Goal: Information Seeking & Learning: Check status

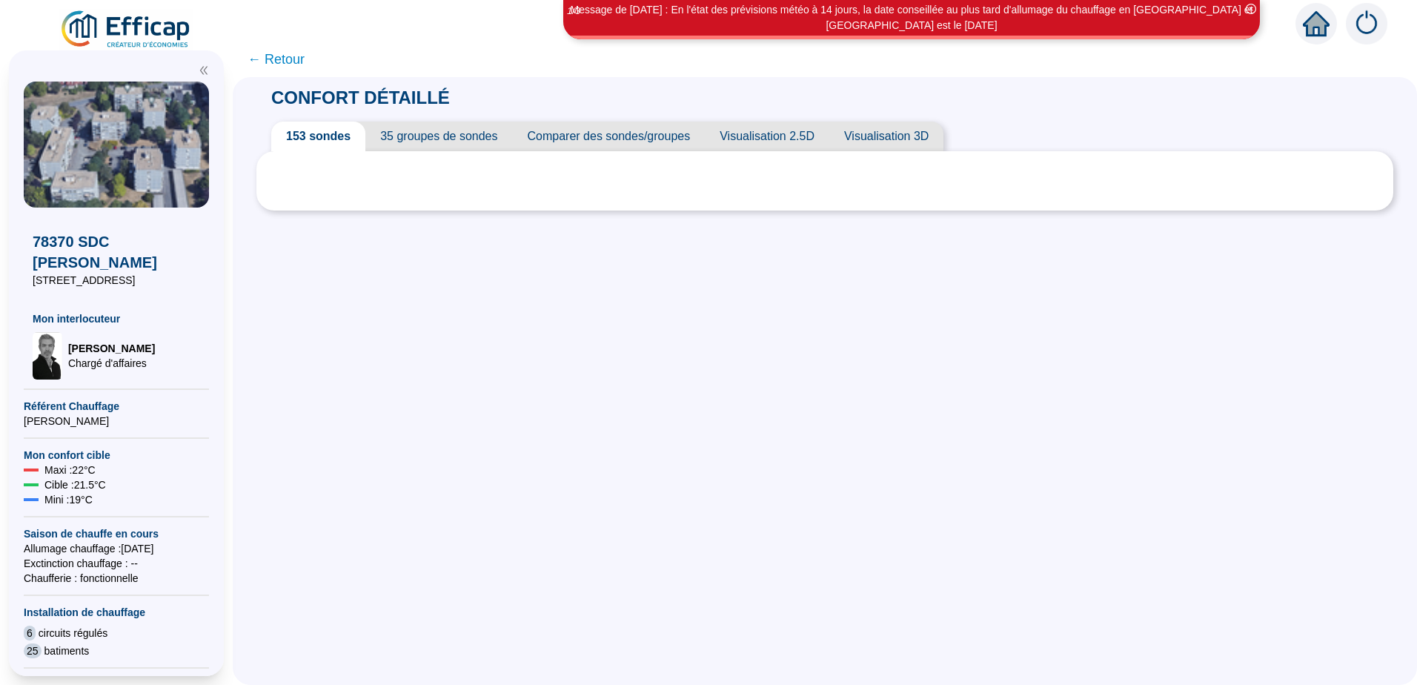
click at [284, 60] on span "← Retour" at bounding box center [275, 59] width 57 height 21
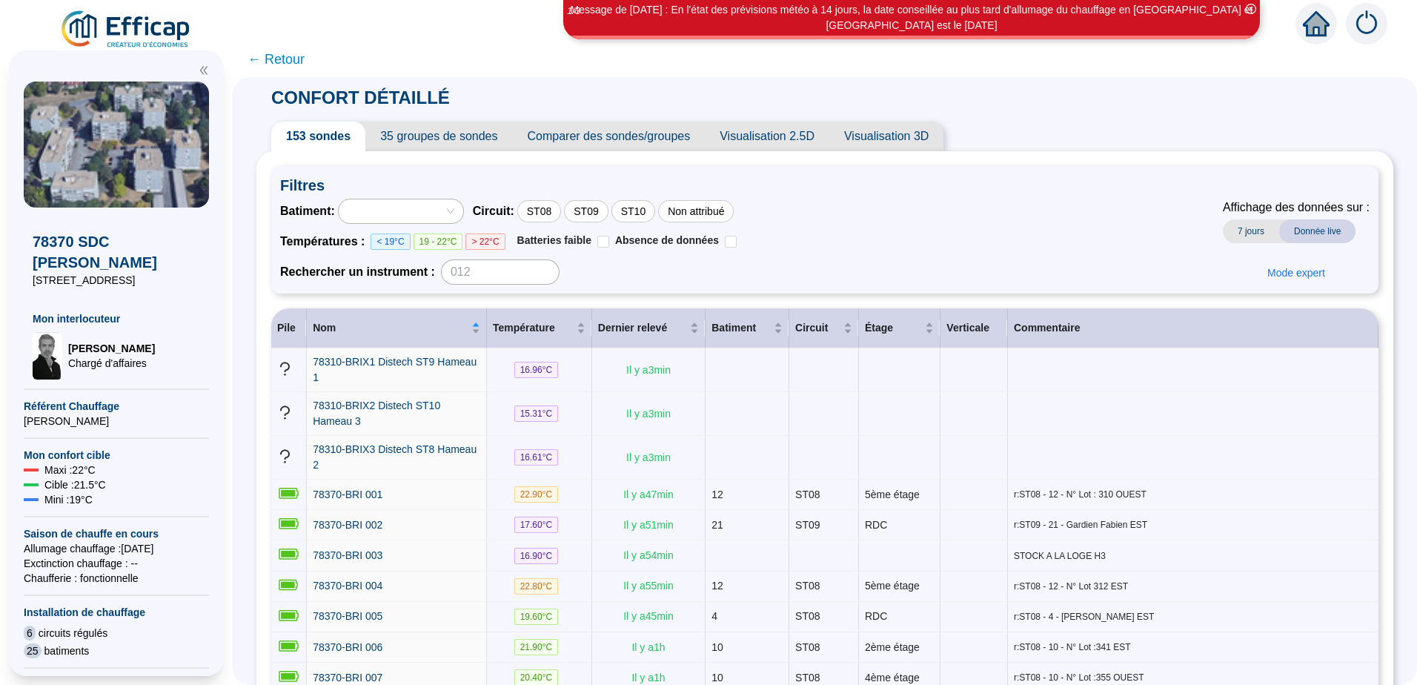
click at [1309, 24] on icon "home" at bounding box center [1315, 23] width 27 height 21
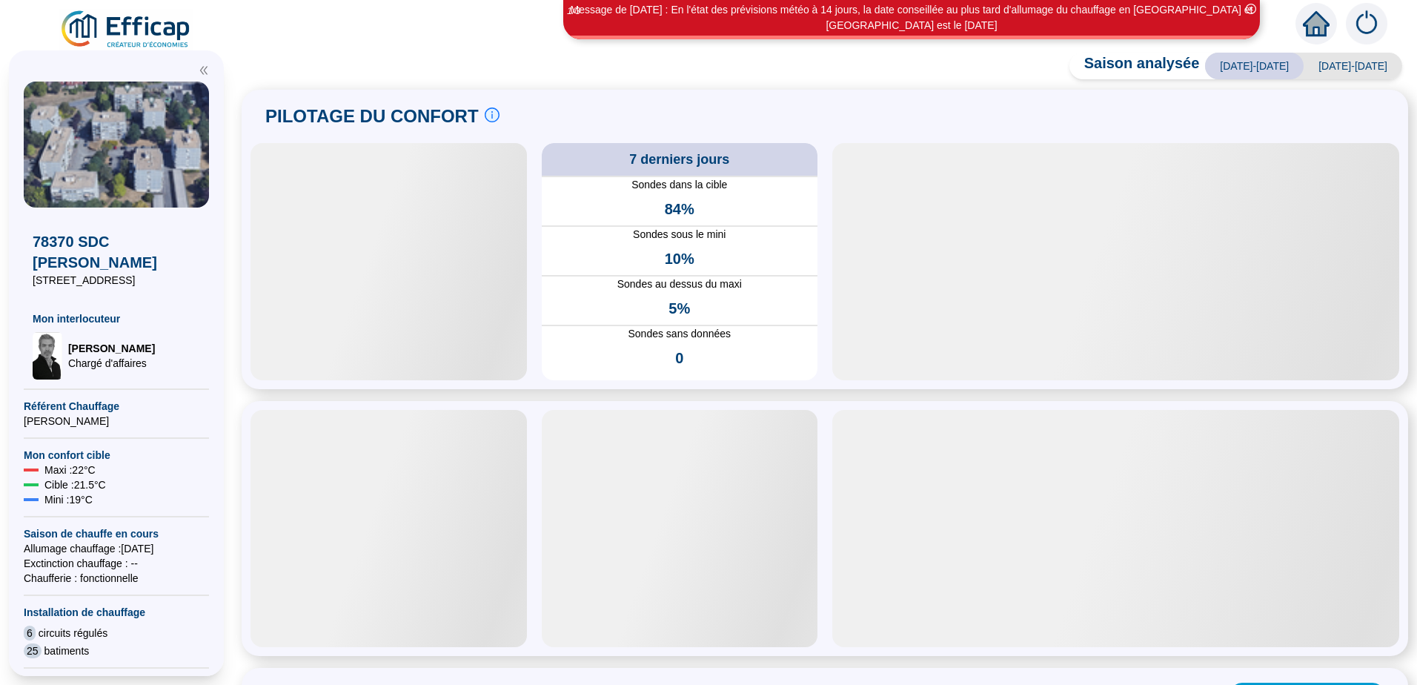
scroll to position [74, 0]
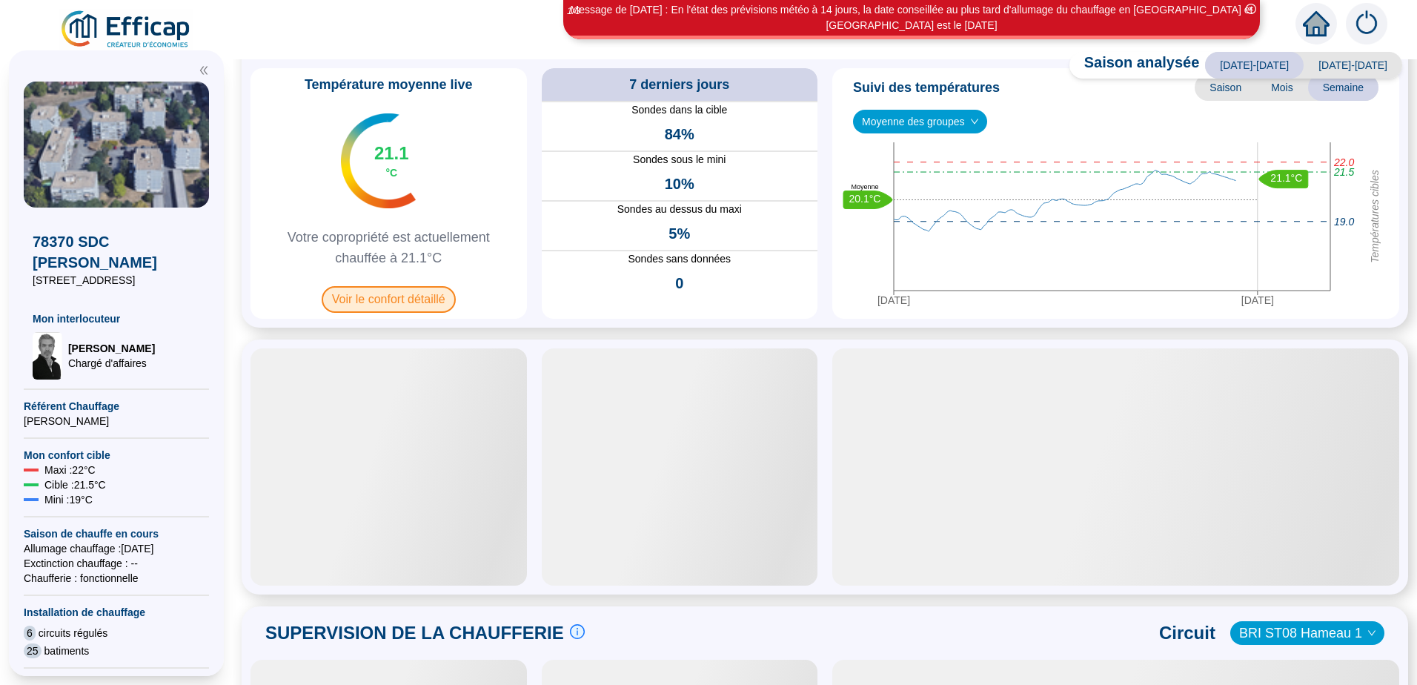
click at [396, 296] on span "Voir le confort détaillé" at bounding box center [389, 299] width 134 height 27
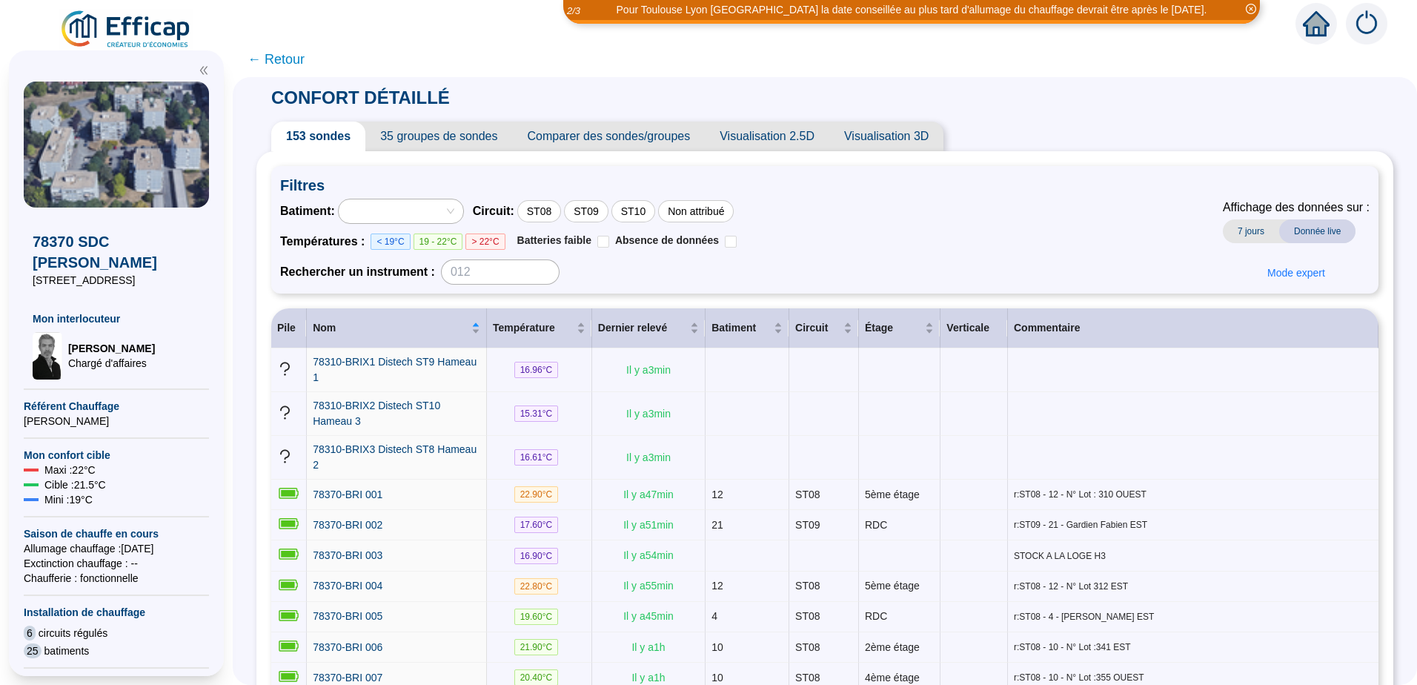
click at [428, 214] on div at bounding box center [393, 211] width 103 height 21
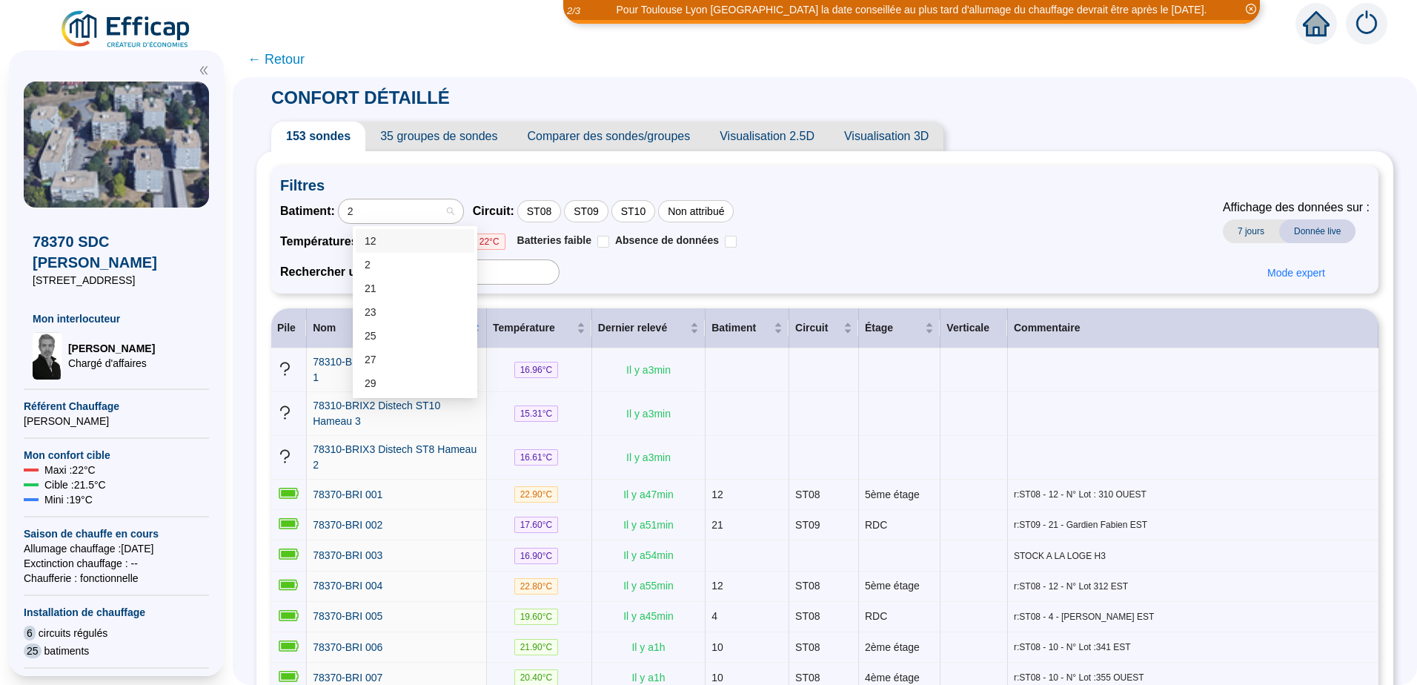
type input "21"
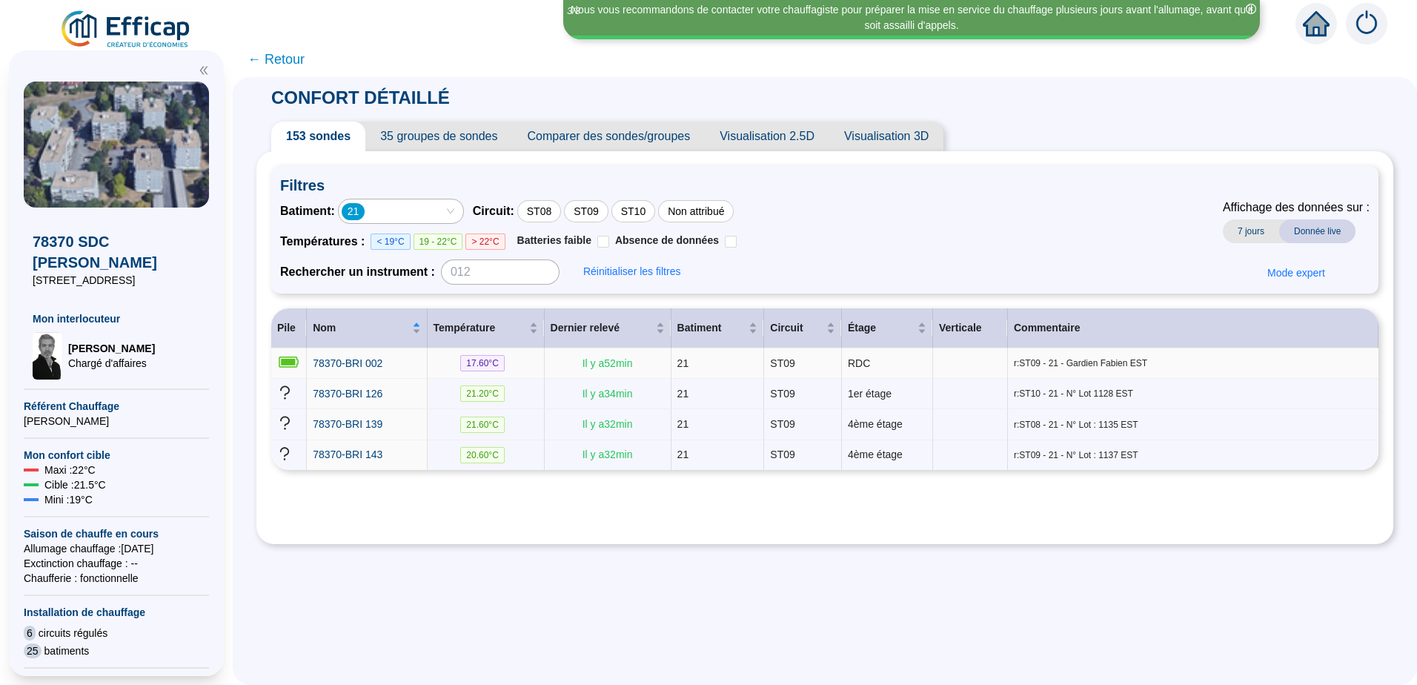
click at [491, 364] on span "17.60 °C" at bounding box center [482, 363] width 44 height 16
click at [298, 365] on icon at bounding box center [288, 362] width 23 height 16
click at [342, 362] on span "78370-BRI 002" at bounding box center [348, 363] width 70 height 12
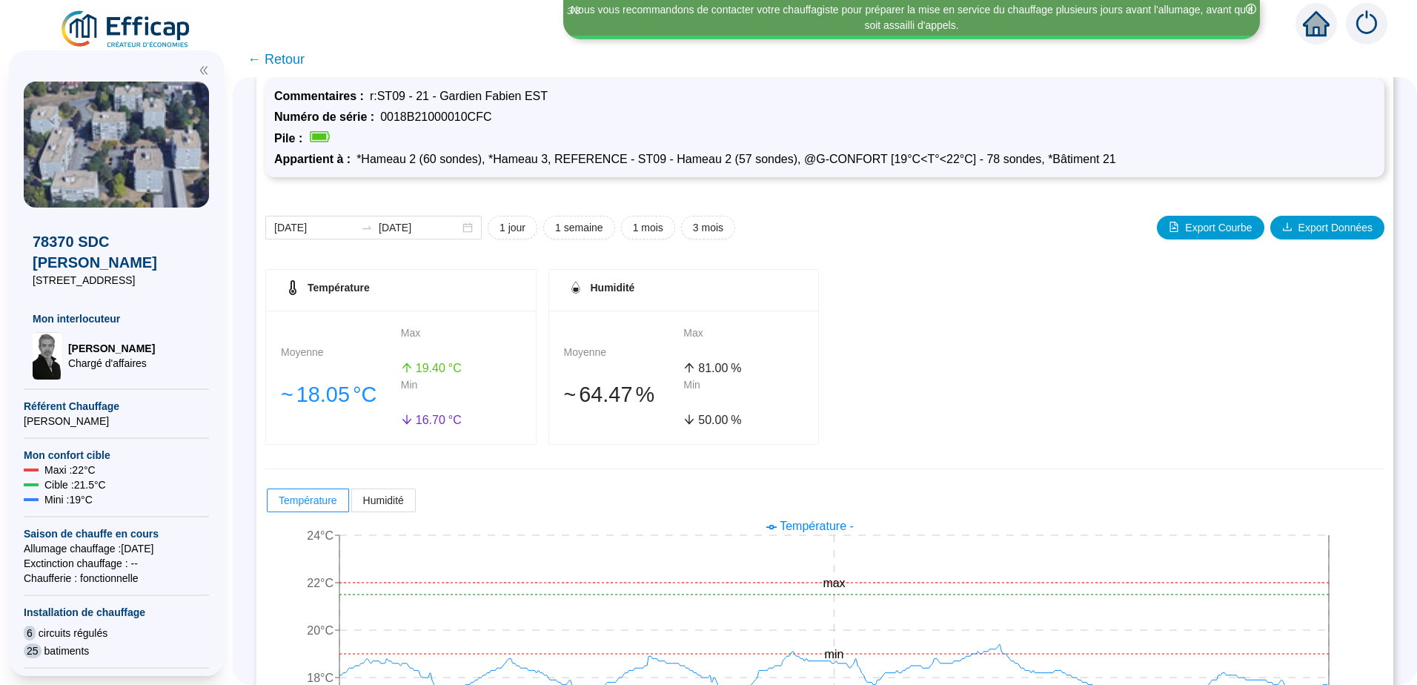
scroll to position [138, 0]
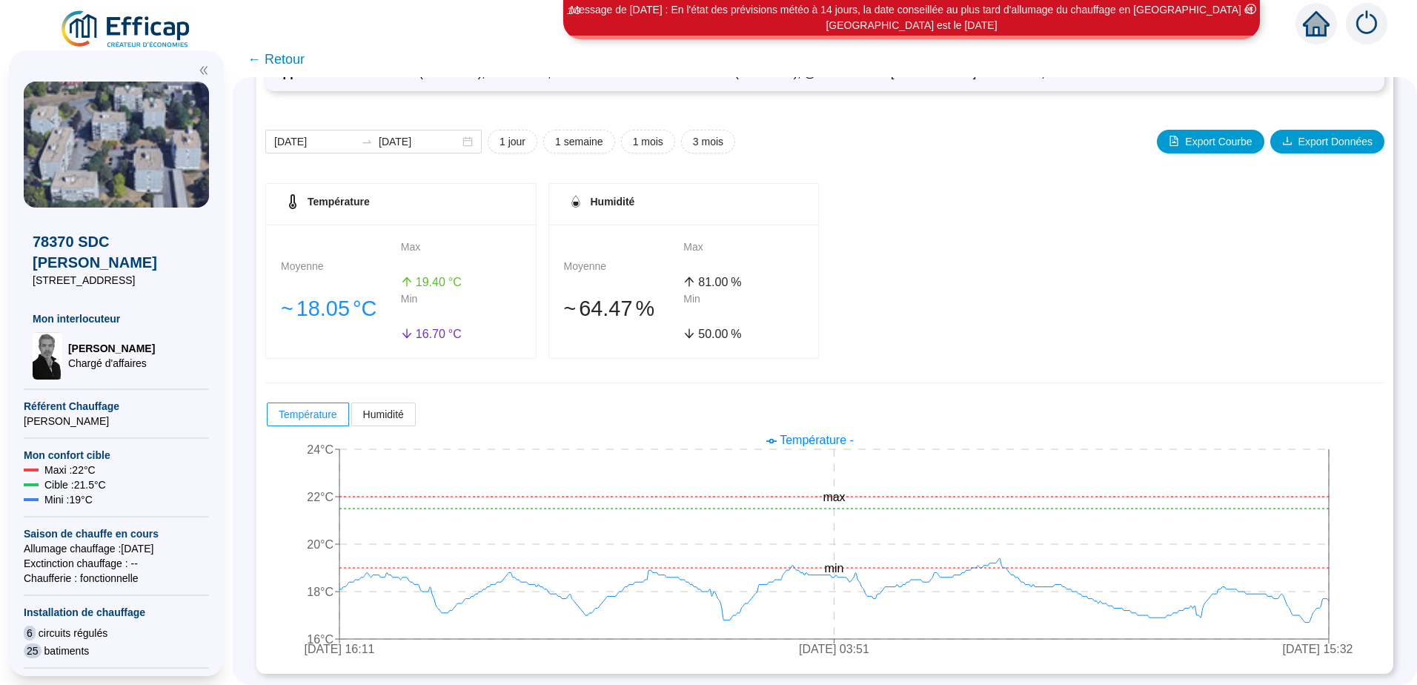
click at [1309, 21] on icon "home" at bounding box center [1315, 23] width 27 height 21
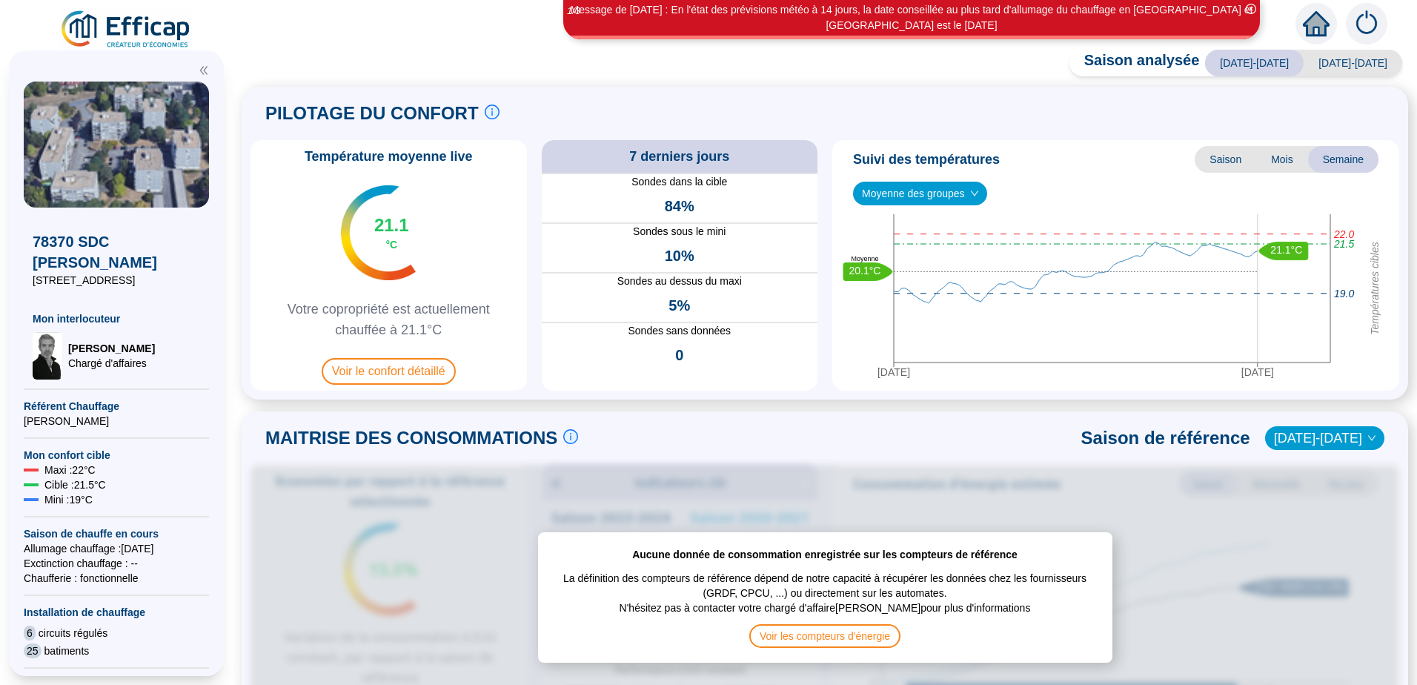
click at [676, 208] on span "84%" at bounding box center [680, 206] width 30 height 21
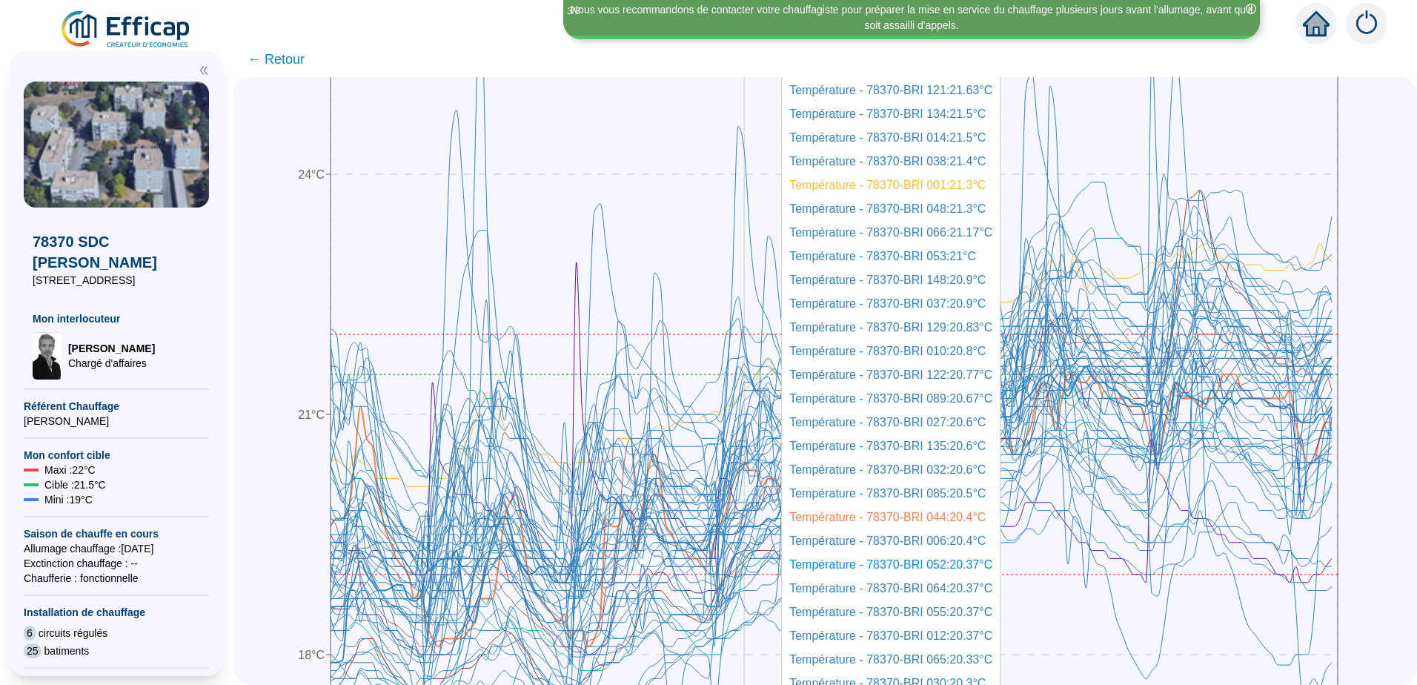
scroll to position [2445, 0]
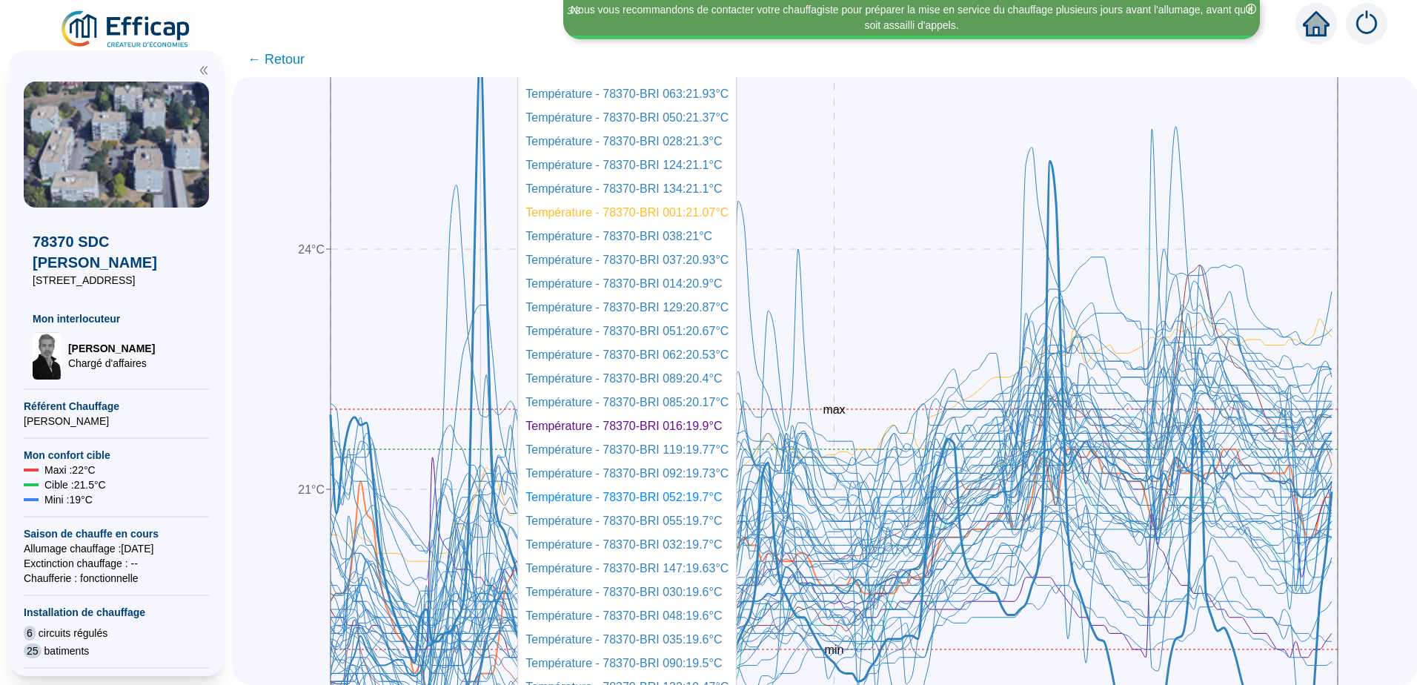
click at [489, 131] on icon at bounding box center [830, 401] width 1001 height 704
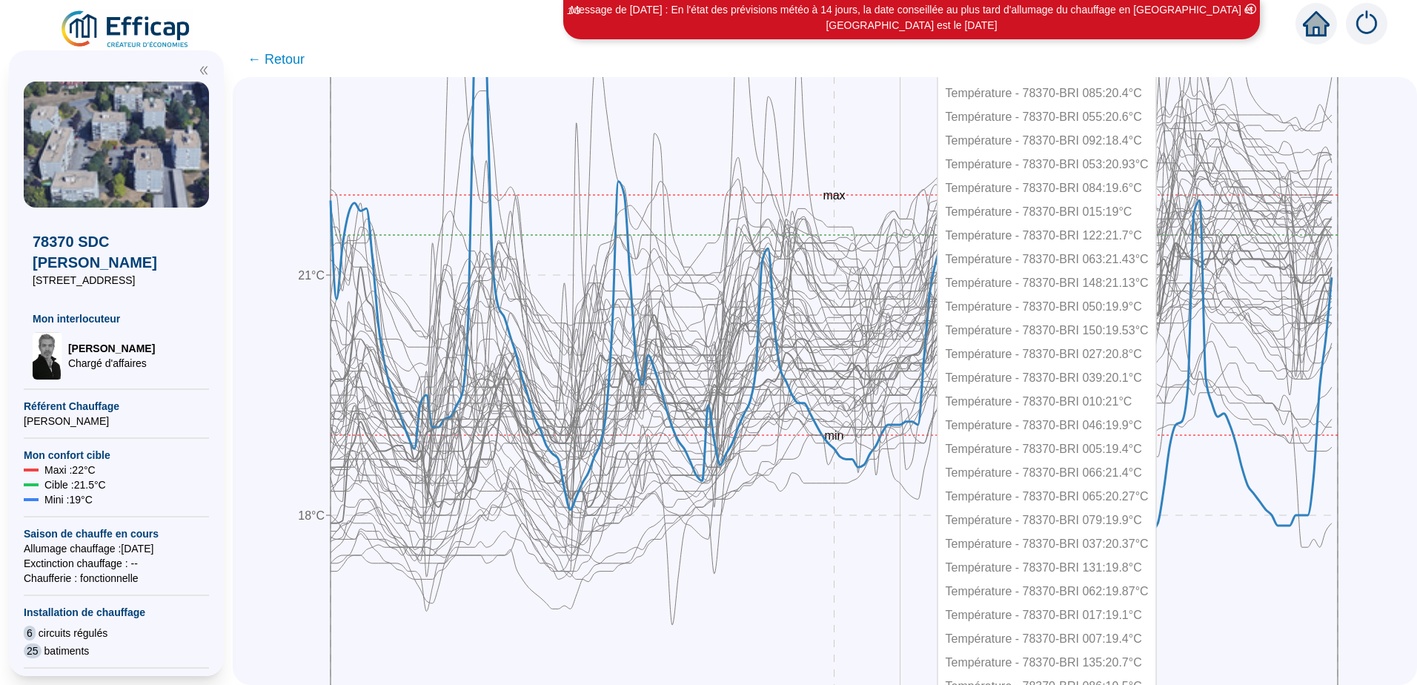
scroll to position [2667, 0]
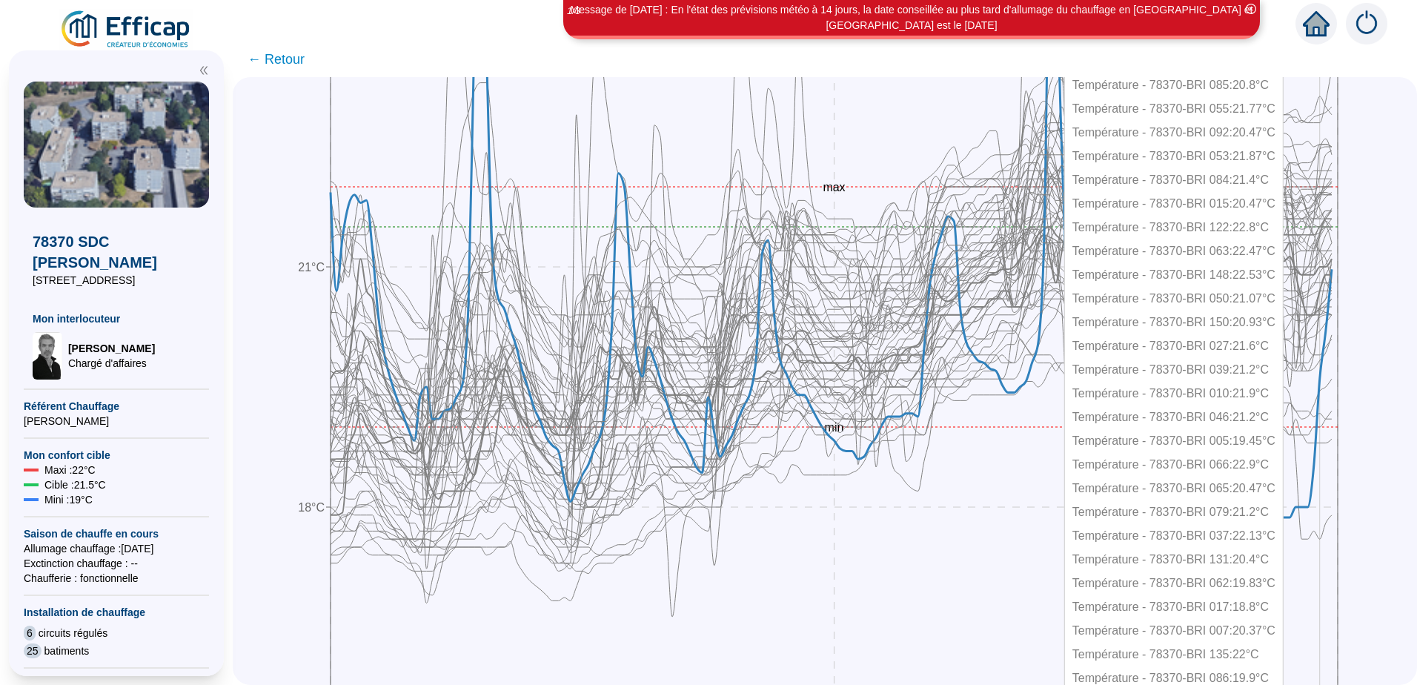
click at [1332, 538] on icon "[DATE] 16:00 [DATE] 04:00 [DATE] 16:00 15°C 18°C 21°C 24°C 27°C min max" at bounding box center [813, 179] width 1114 height 1185
click at [1320, 539] on icon "[DATE] 16:00 [DATE] 04:00 [DATE] 16:00 15°C 18°C 21°C 24°C 27°C min max" at bounding box center [813, 179] width 1114 height 1185
click at [1319, 536] on icon "[DATE] 16:00 [DATE] 04:00 [DATE] 16:00 15°C 18°C 21°C 24°C 27°C min max" at bounding box center [813, 179] width 1114 height 1185
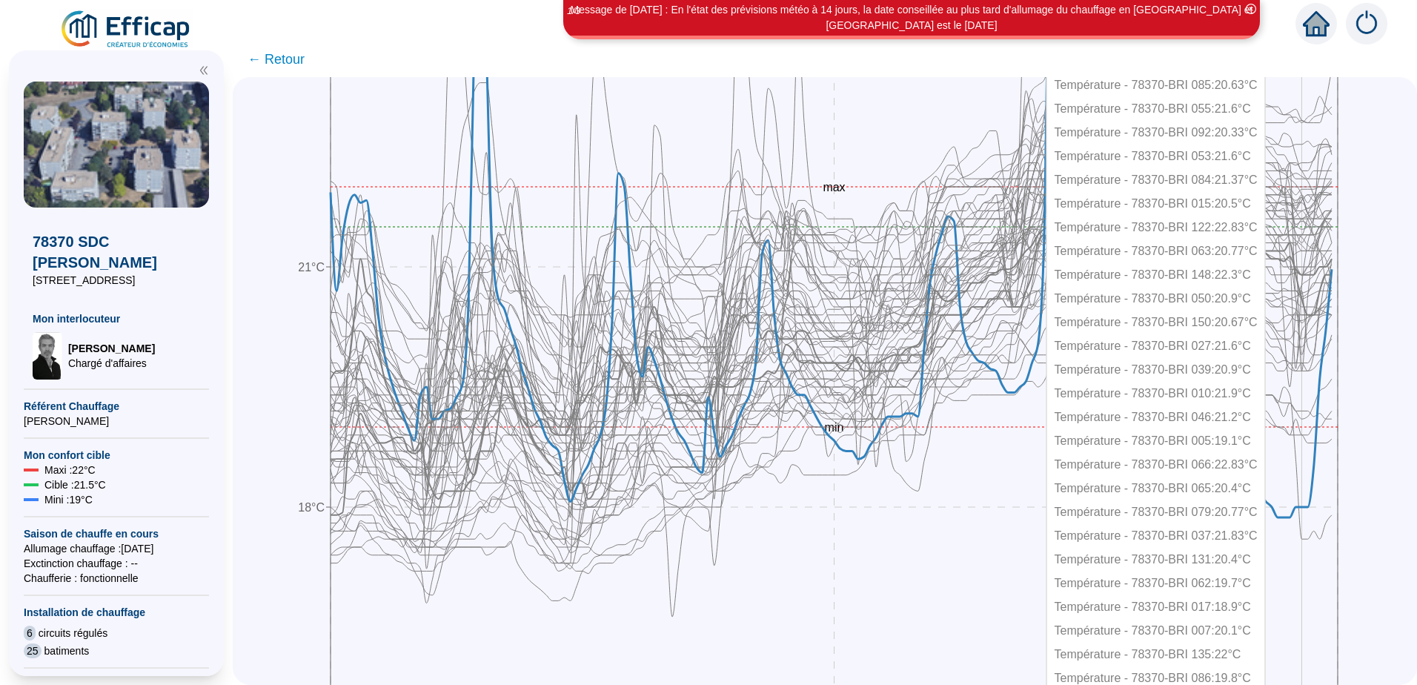
click at [1314, 533] on icon "[DATE] 16:00 [DATE] 04:00 [DATE] 16:00 15°C 18°C 21°C 24°C 27°C min max" at bounding box center [813, 179] width 1114 height 1185
click at [1310, 533] on icon "[DATE] 16:00 [DATE] 04:00 [DATE] 16:00 15°C 18°C 21°C 24°C 27°C min max" at bounding box center [813, 179] width 1114 height 1185
click at [1314, 537] on icon "[DATE] 16:00 [DATE] 04:00 [DATE] 16:00 15°C 18°C 21°C 24°C 27°C min max" at bounding box center [813, 179] width 1114 height 1185
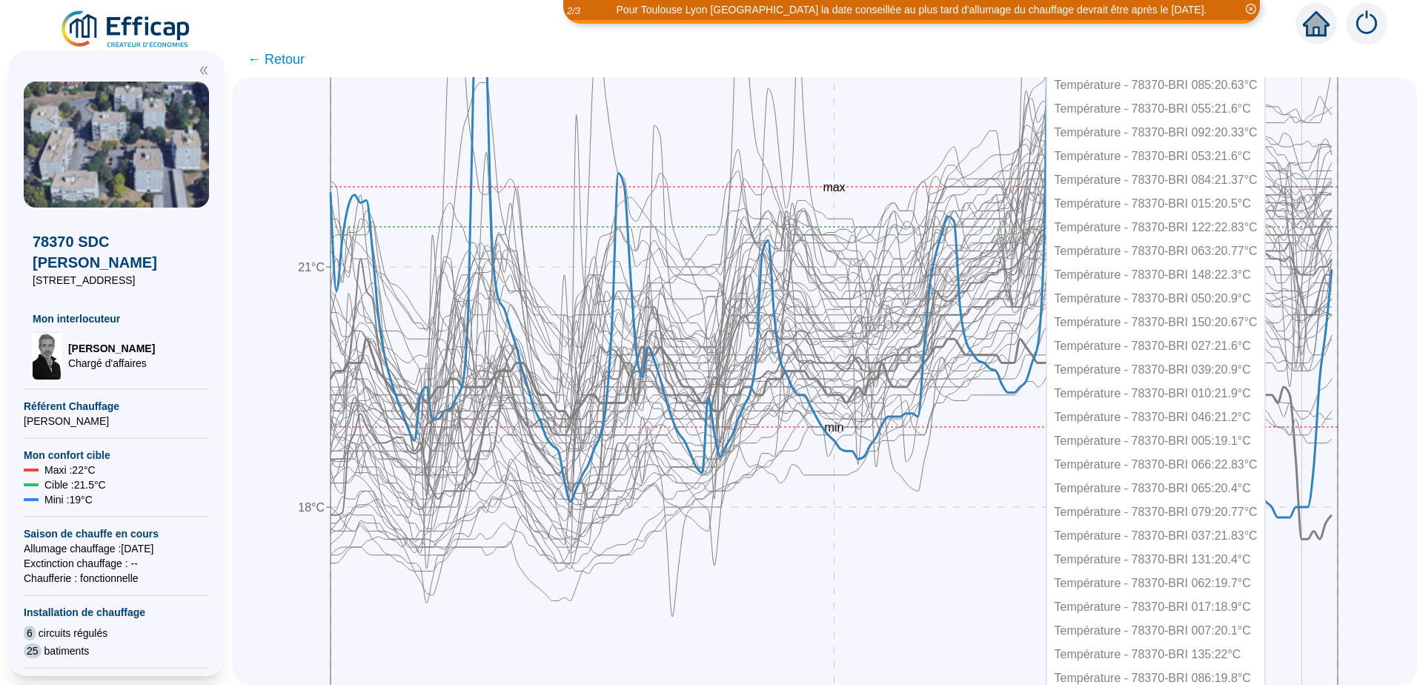
click at [1311, 527] on icon at bounding box center [830, 439] width 1001 height 200
